Goal: Task Accomplishment & Management: Use online tool/utility

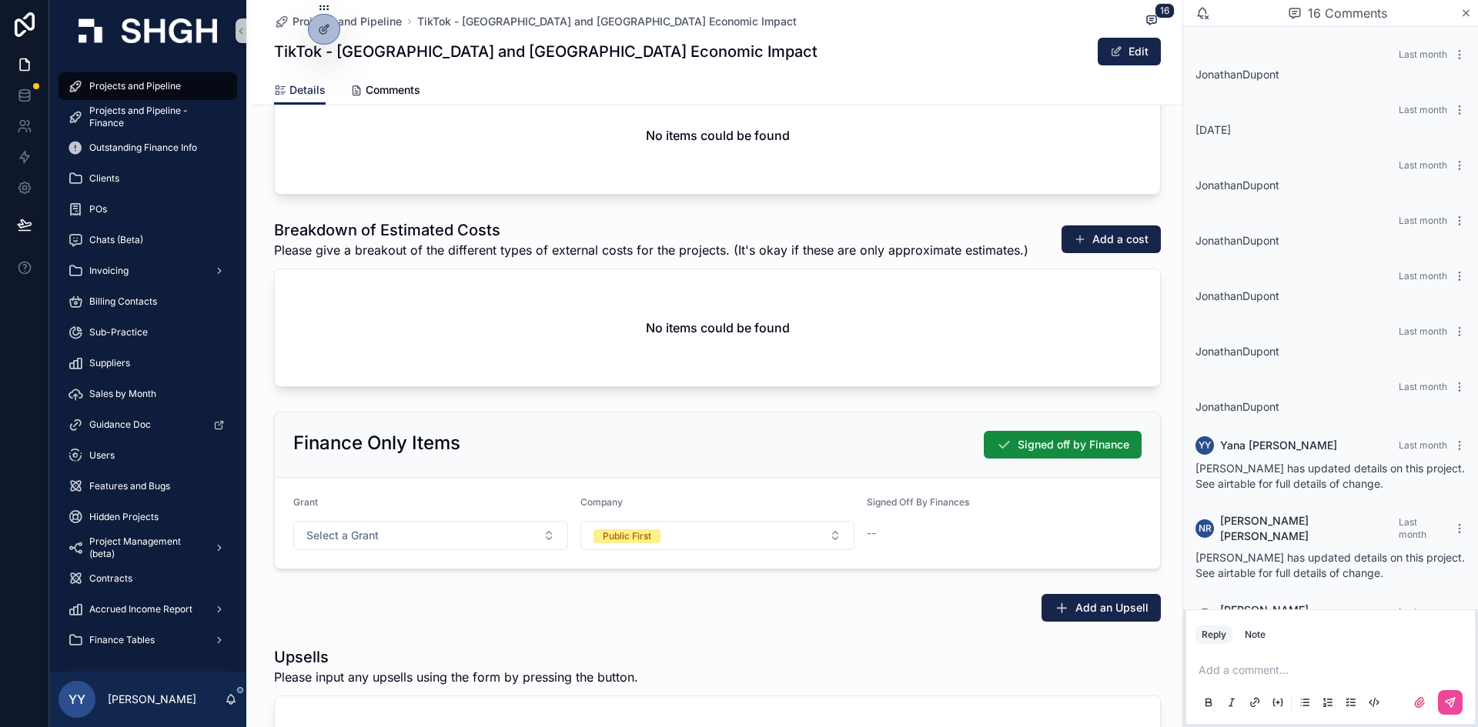
click at [984, 406] on div "Finance Only Items Signed off by Finance Grant Select a Grant Company Public Fi…" at bounding box center [717, 491] width 930 height 170
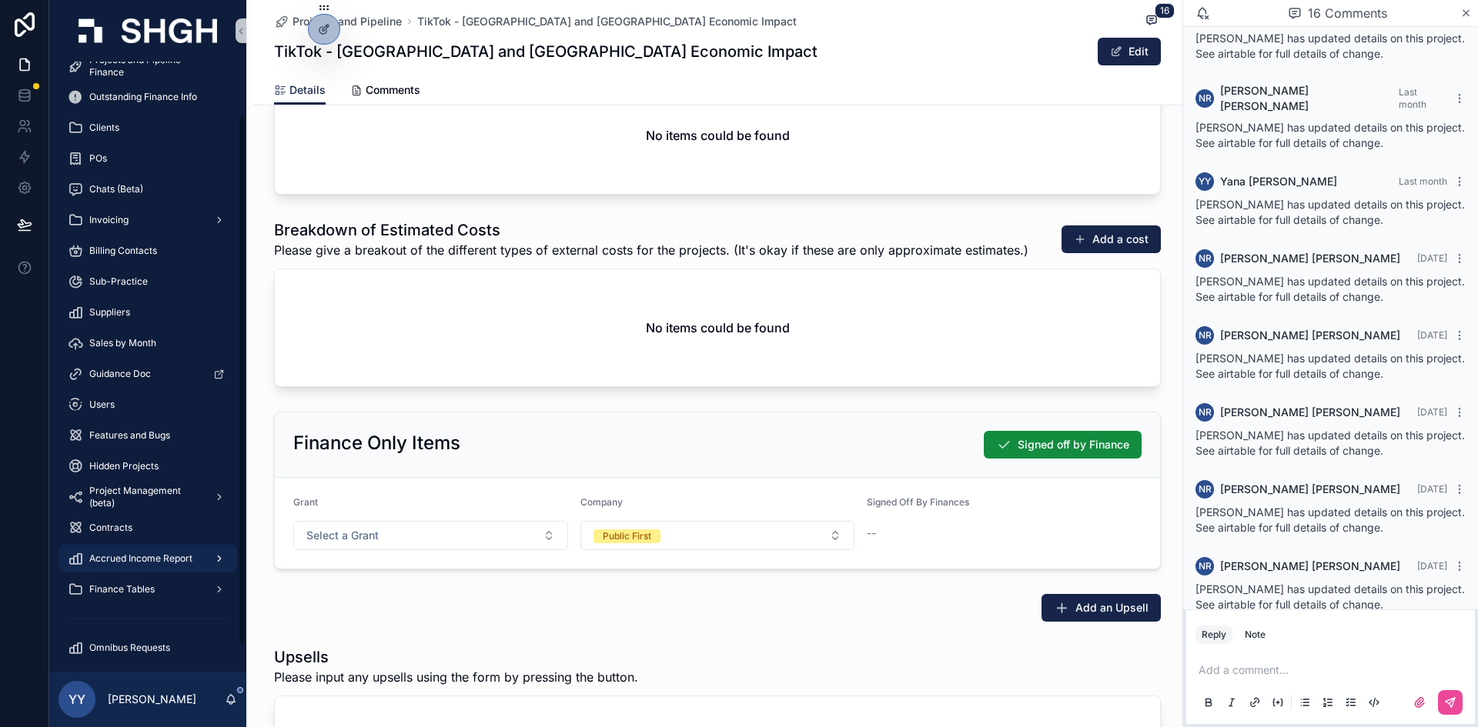
scroll to position [92, 0]
